Goal: Information Seeking & Learning: Learn about a topic

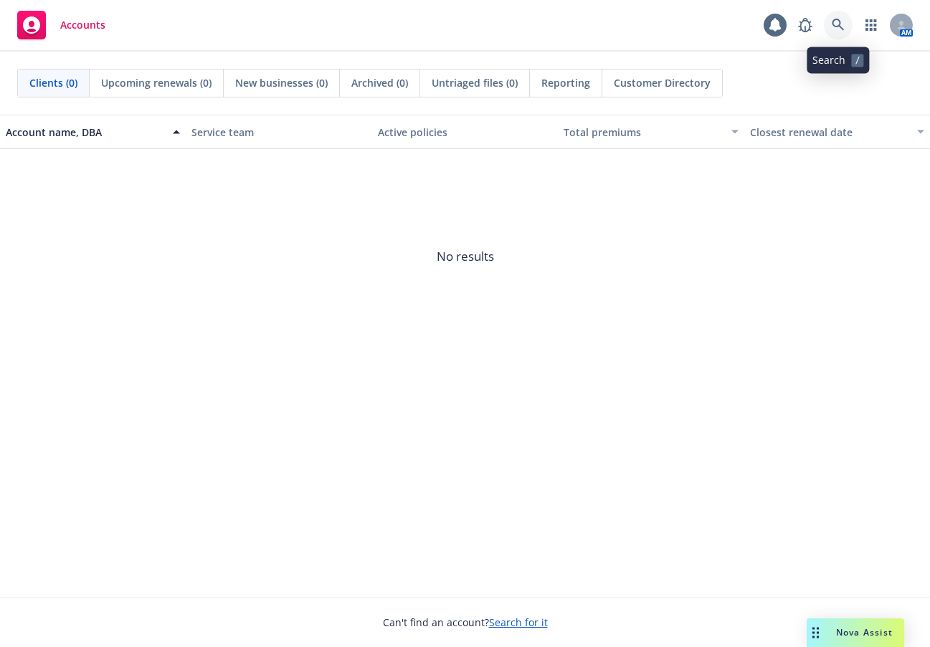
click at [837, 27] on icon at bounding box center [838, 25] width 12 height 12
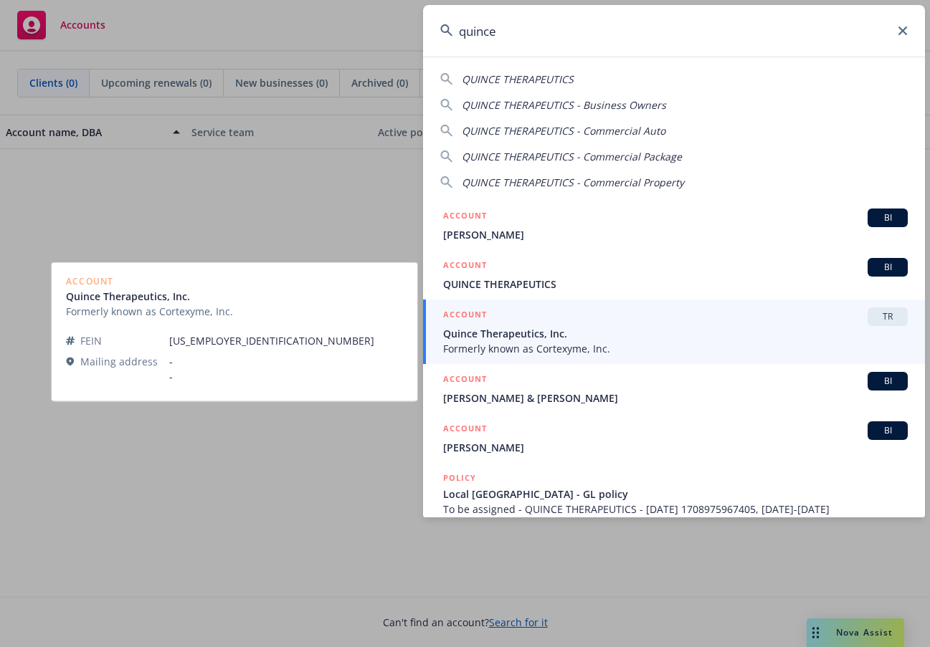
type input "quince"
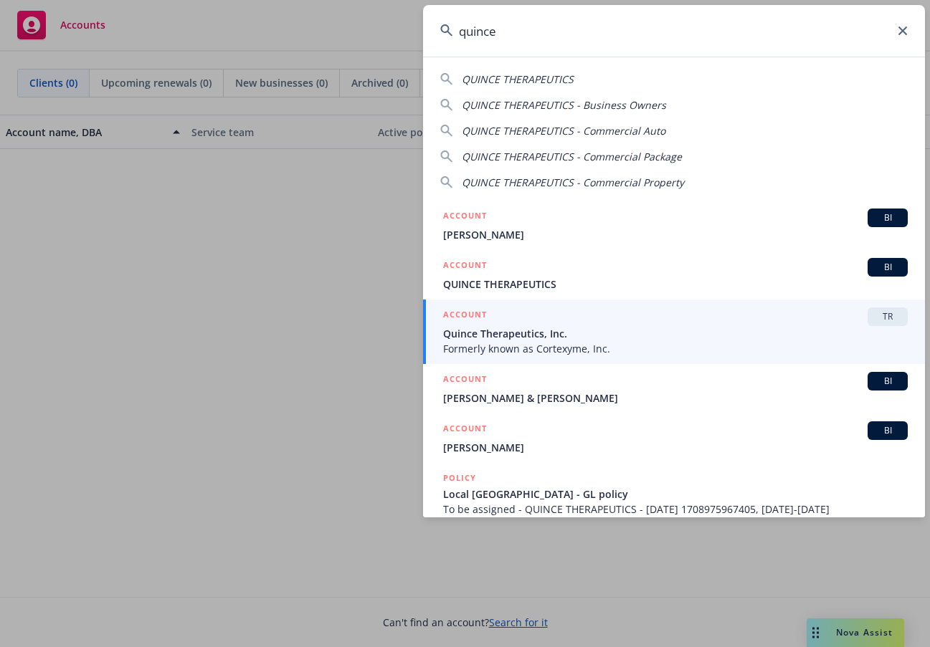
click at [564, 333] on span "Quince Therapeutics, Inc." at bounding box center [675, 333] width 465 height 15
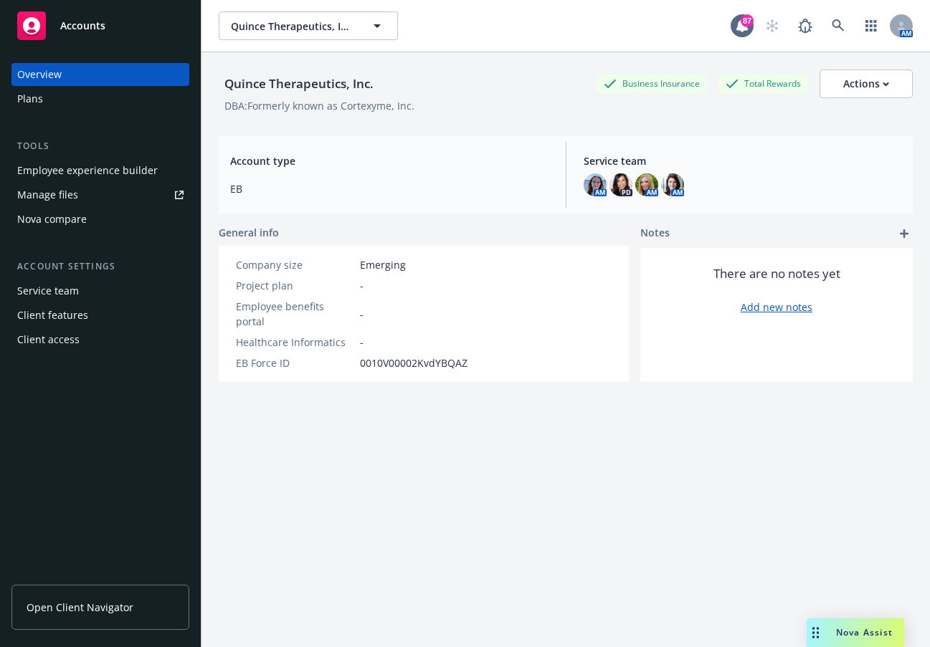
click at [71, 599] on link "Open Client Navigator" at bounding box center [100, 607] width 178 height 45
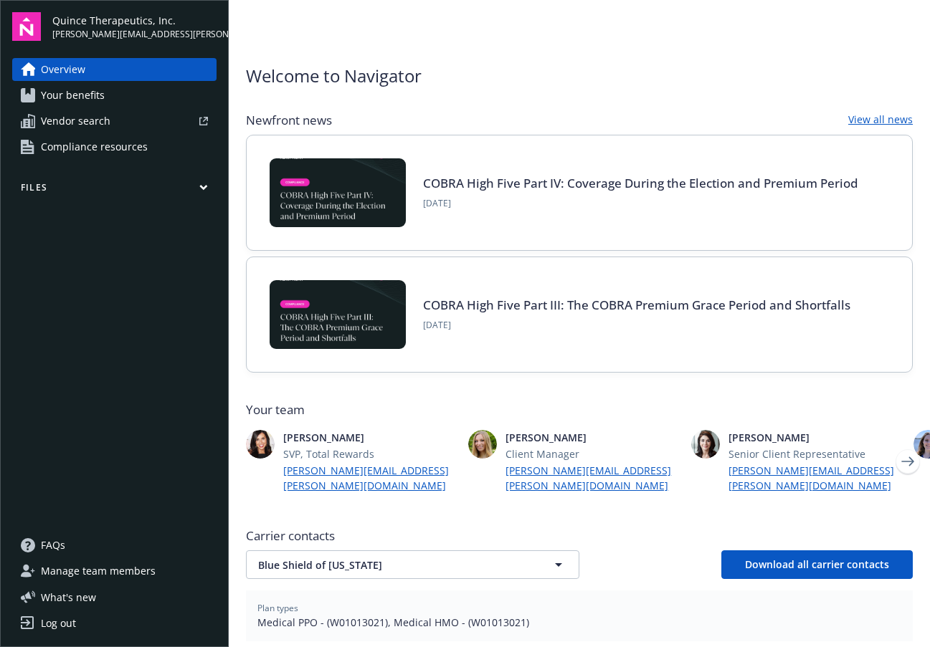
click at [203, 191] on icon "button" at bounding box center [203, 187] width 9 height 6
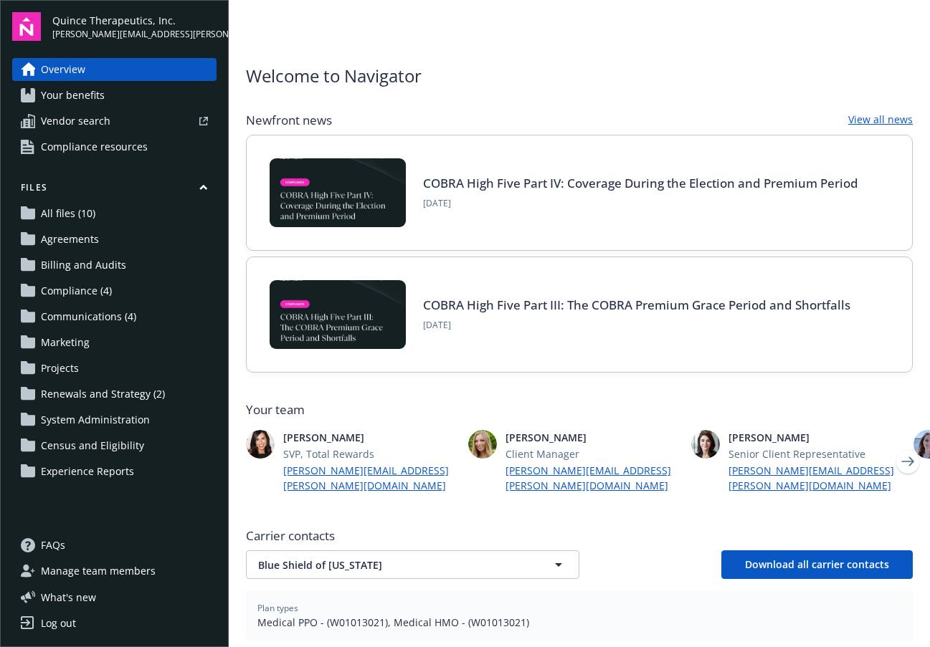
click at [75, 214] on span "All files (10)" at bounding box center [68, 213] width 54 height 23
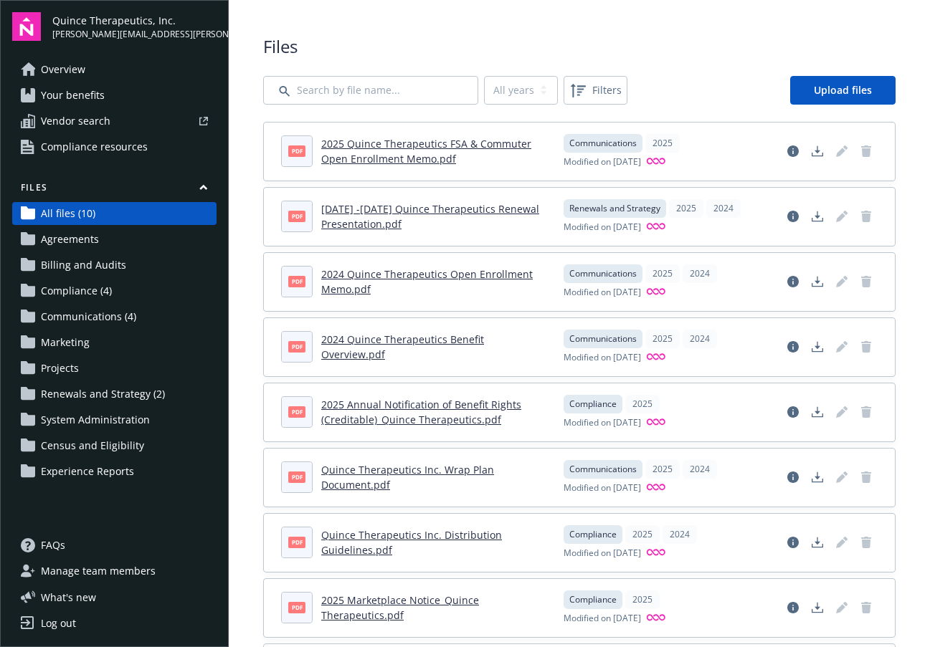
click at [100, 97] on span "Your benefits" at bounding box center [73, 95] width 64 height 23
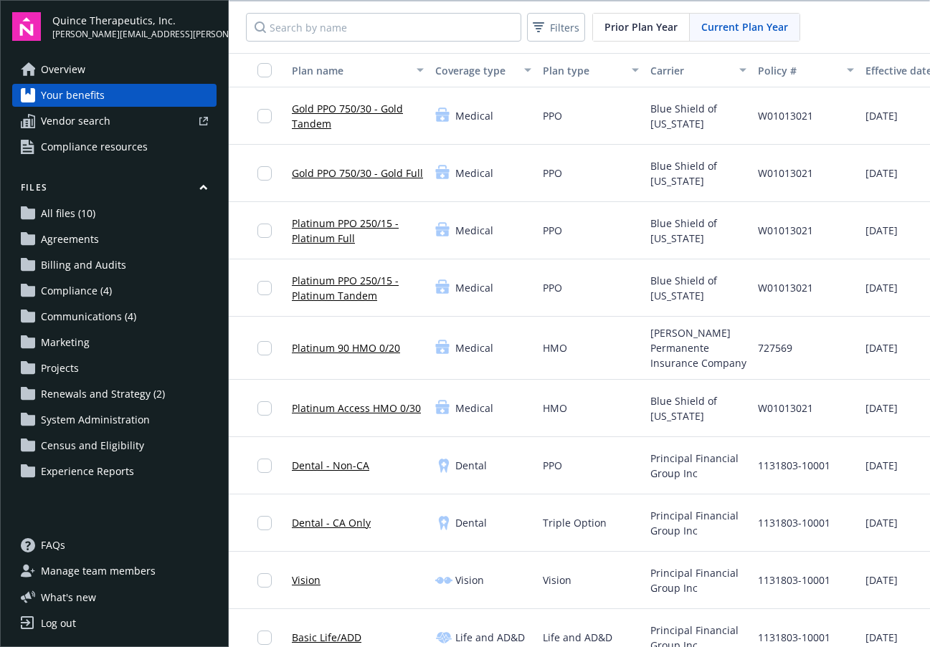
click at [310, 295] on link "Platinum PPO 250/15 - Platinum Tandem" at bounding box center [358, 288] width 132 height 30
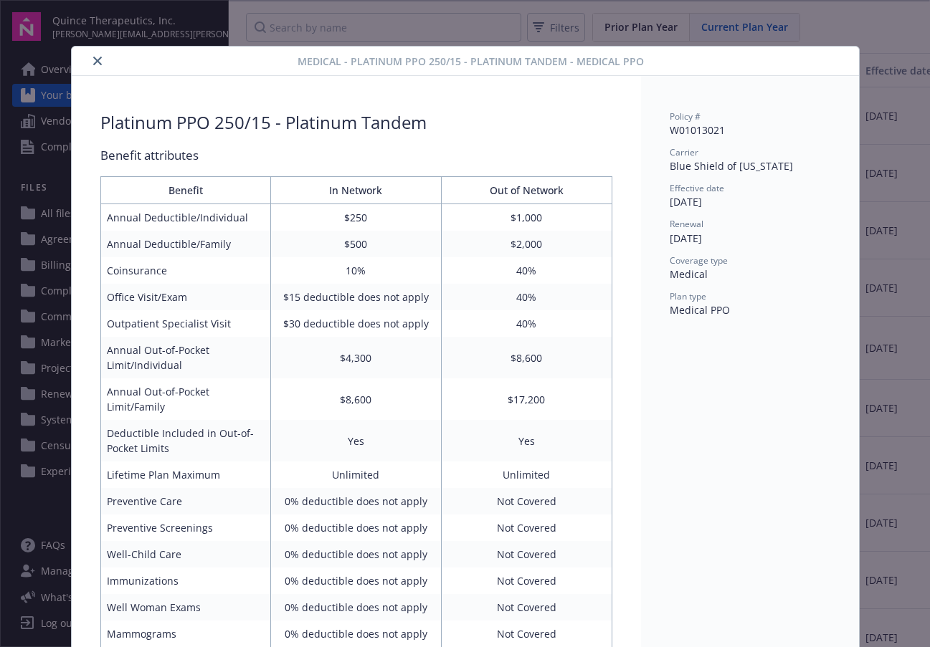
click at [94, 65] on icon "close" at bounding box center [97, 61] width 9 height 9
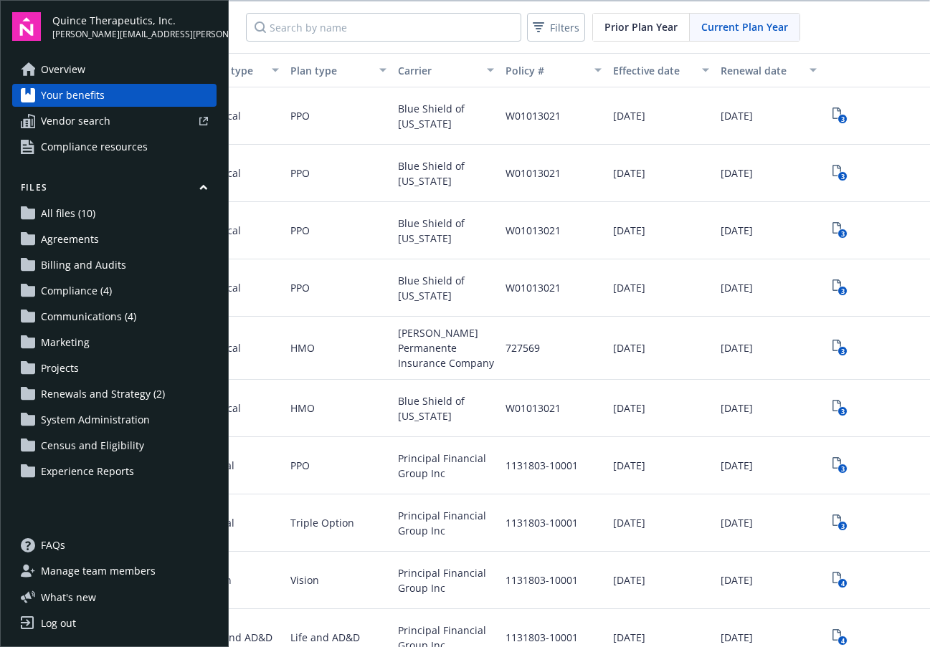
scroll to position [0, 274]
click at [832, 170] on icon "View Plan Documents" at bounding box center [836, 170] width 9 height 11
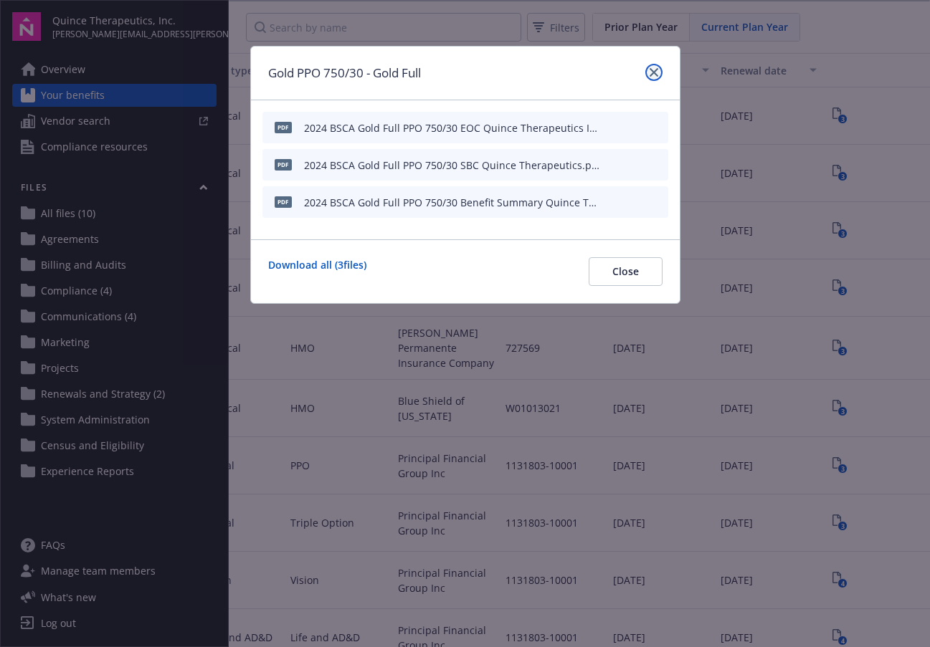
click at [660, 69] on link "close" at bounding box center [653, 72] width 17 height 17
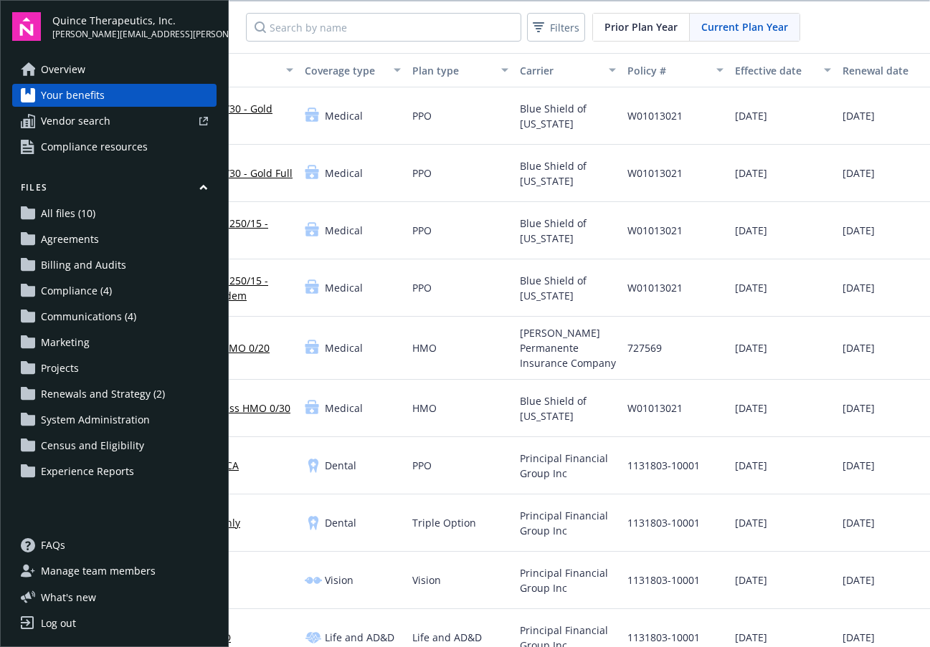
scroll to position [0, 274]
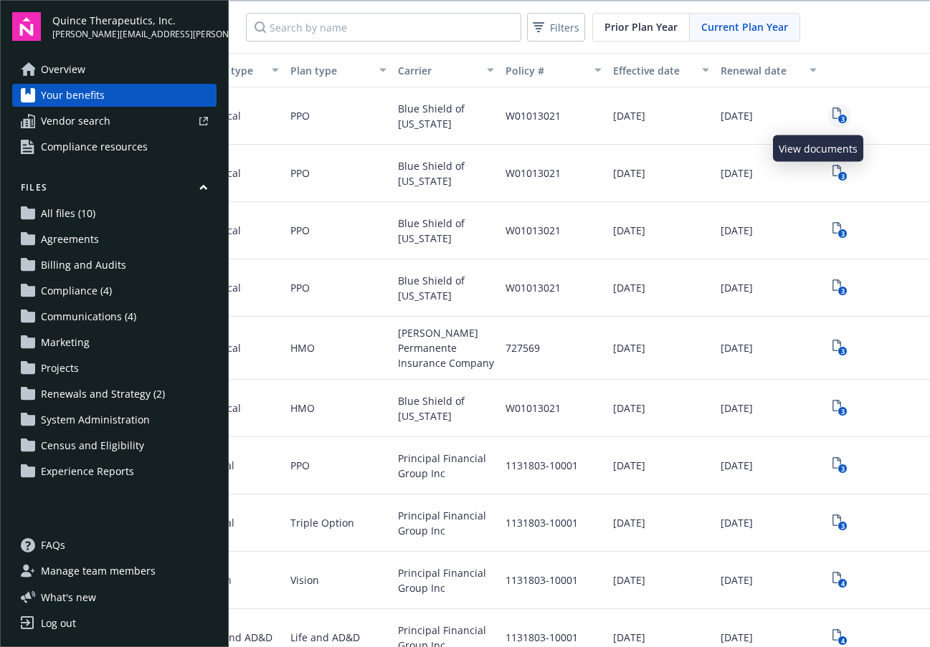
click at [832, 121] on icon "3" at bounding box center [839, 116] width 15 height 16
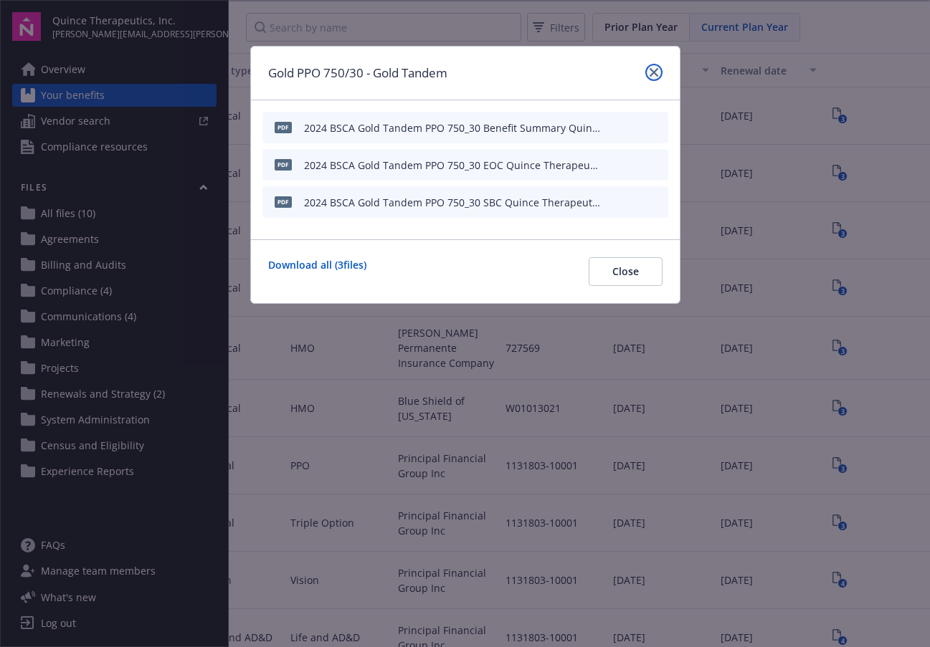
click at [660, 70] on link "close" at bounding box center [653, 72] width 17 height 17
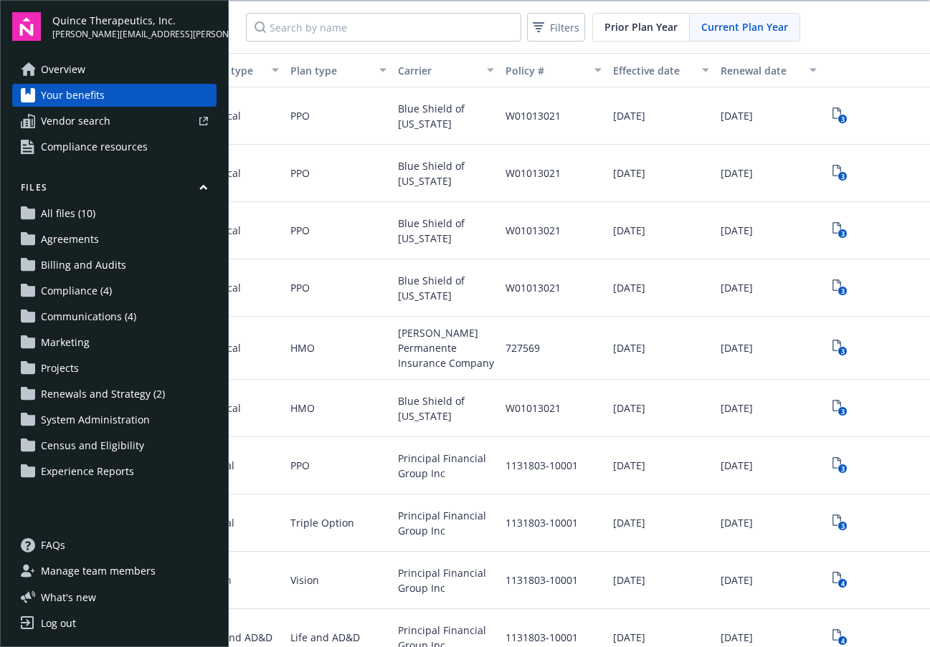
click at [756, 21] on span "Current Plan Year" at bounding box center [744, 26] width 87 height 15
click at [761, 17] on div "Current Plan Year" at bounding box center [745, 27] width 110 height 27
click at [786, 72] on div "Renewal date" at bounding box center [769, 70] width 96 height 15
click at [789, 67] on div "Renewal date" at bounding box center [769, 70] width 96 height 15
drag, startPoint x: 740, startPoint y: 24, endPoint x: 729, endPoint y: 26, distance: 11.0
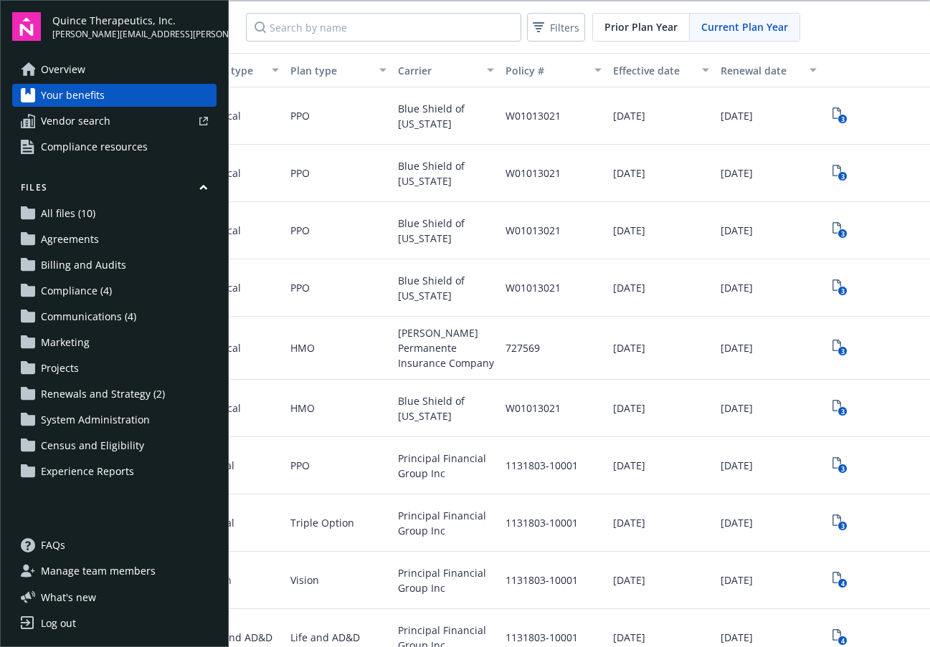
click at [734, 24] on span "Current Plan Year" at bounding box center [744, 26] width 87 height 15
click at [653, 28] on span "Prior Plan Year" at bounding box center [640, 26] width 73 height 15
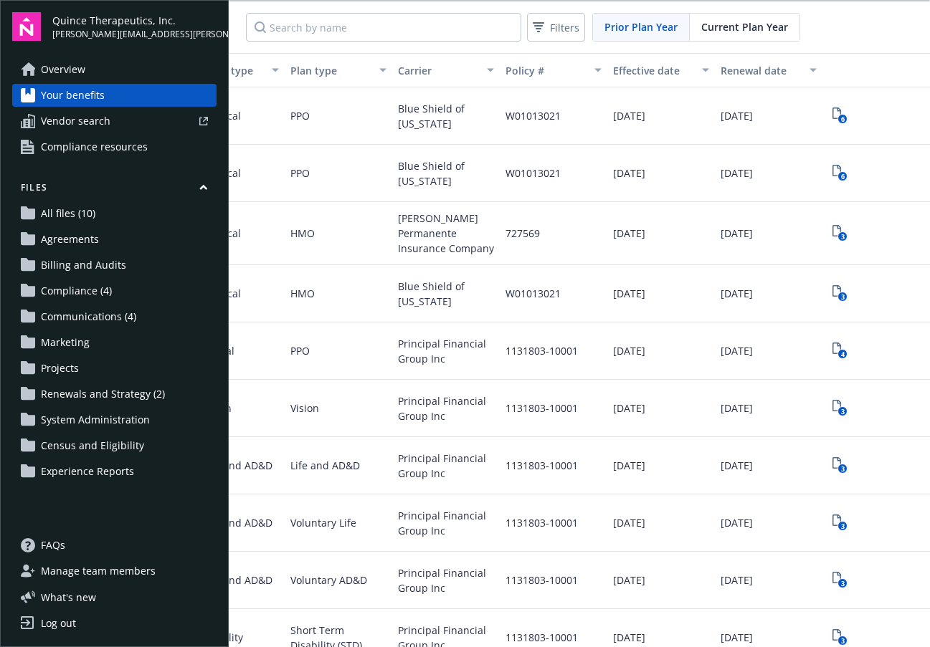
click at [762, 29] on span "Current Plan Year" at bounding box center [744, 26] width 87 height 15
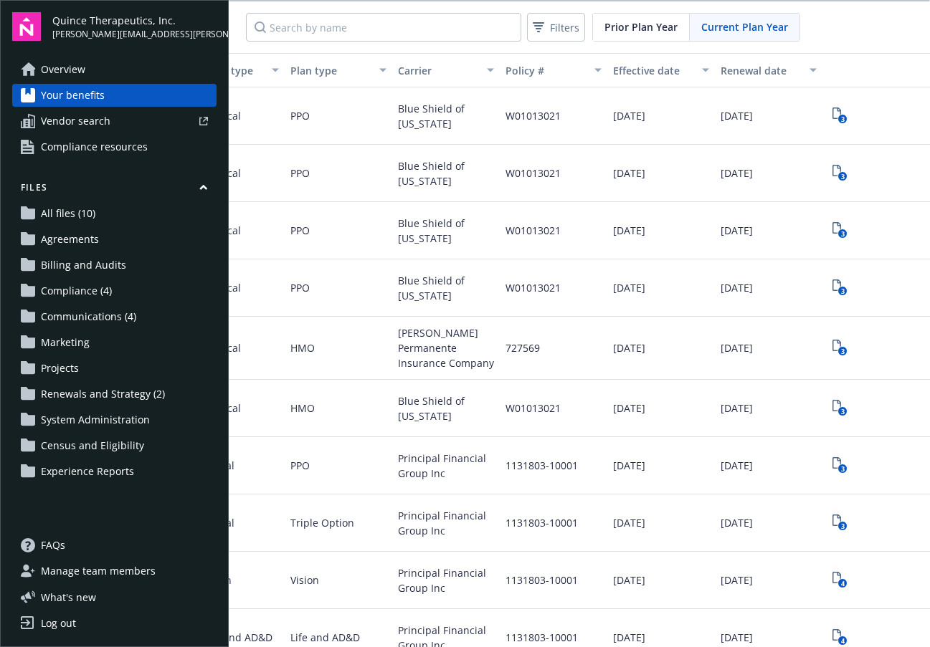
click at [622, 30] on span "Prior Plan Year" at bounding box center [640, 26] width 73 height 15
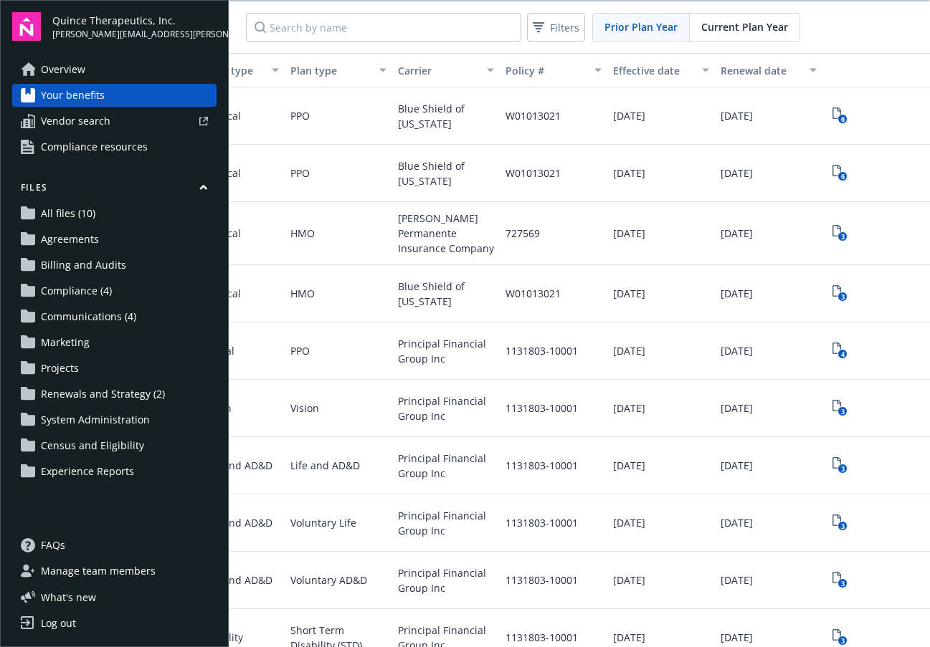
click at [736, 29] on span "Current Plan Year" at bounding box center [744, 26] width 87 height 15
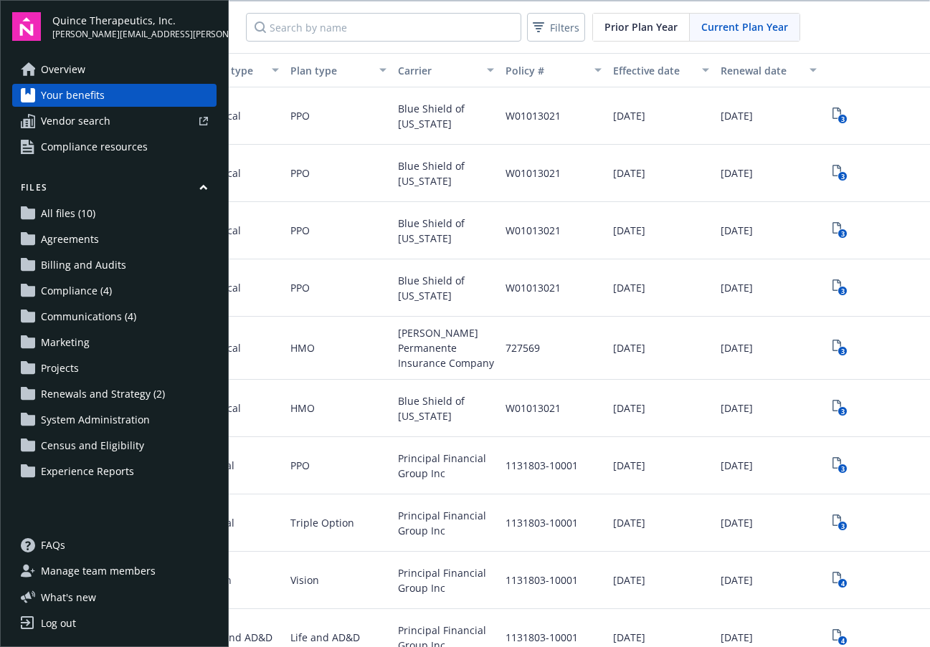
click at [822, 27] on div "Filters Prior Plan Year Current Plan Year" at bounding box center [579, 27] width 701 height 52
